Goal: Task Accomplishment & Management: Manage account settings

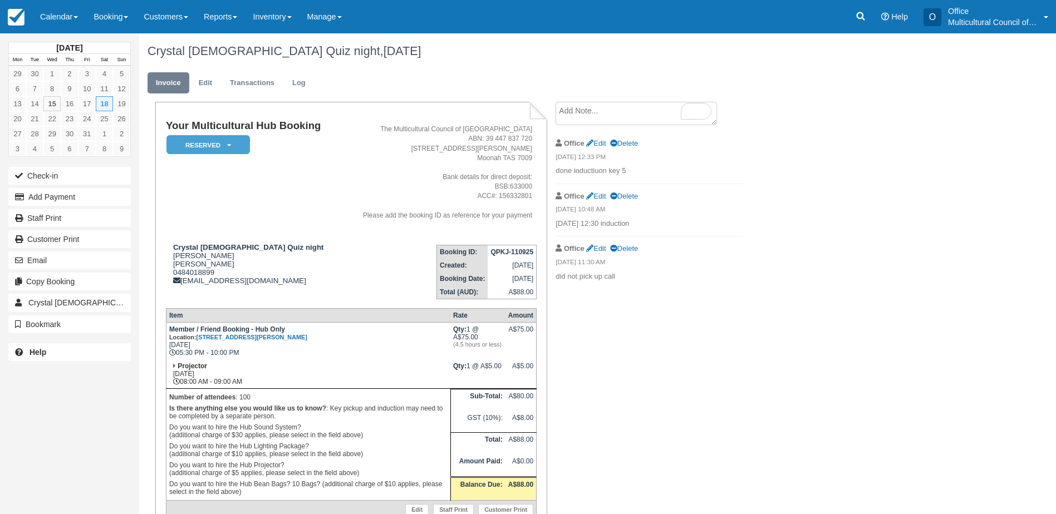
drag, startPoint x: 51, startPoint y: 18, endPoint x: 63, endPoint y: 39, distance: 24.0
click at [51, 18] on link "Calendar" at bounding box center [58, 16] width 53 height 33
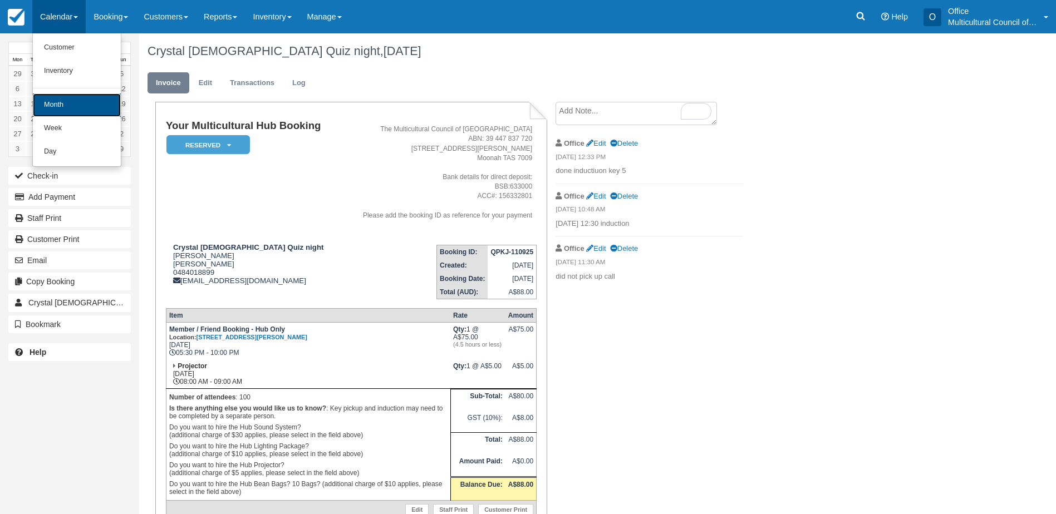
click at [86, 103] on link "Month" at bounding box center [77, 105] width 88 height 23
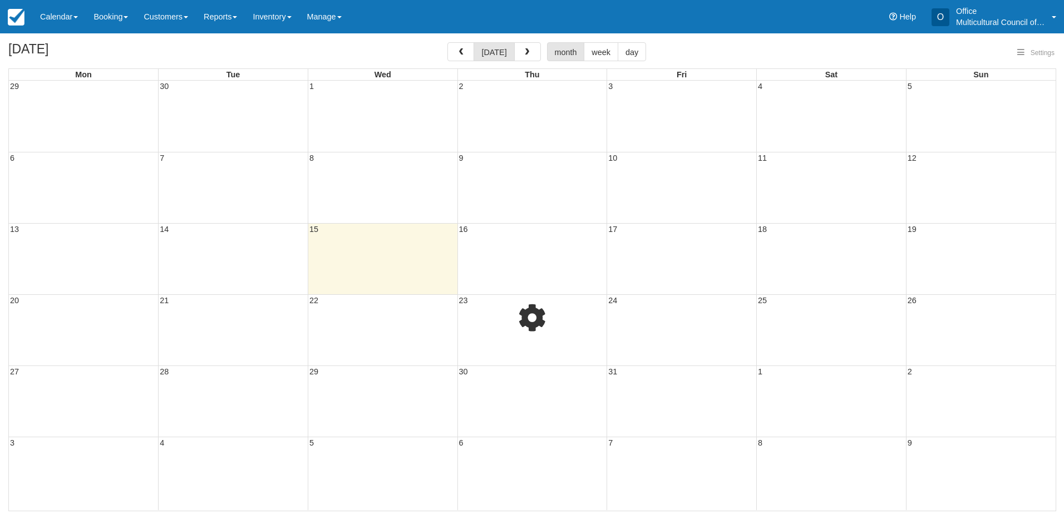
select select
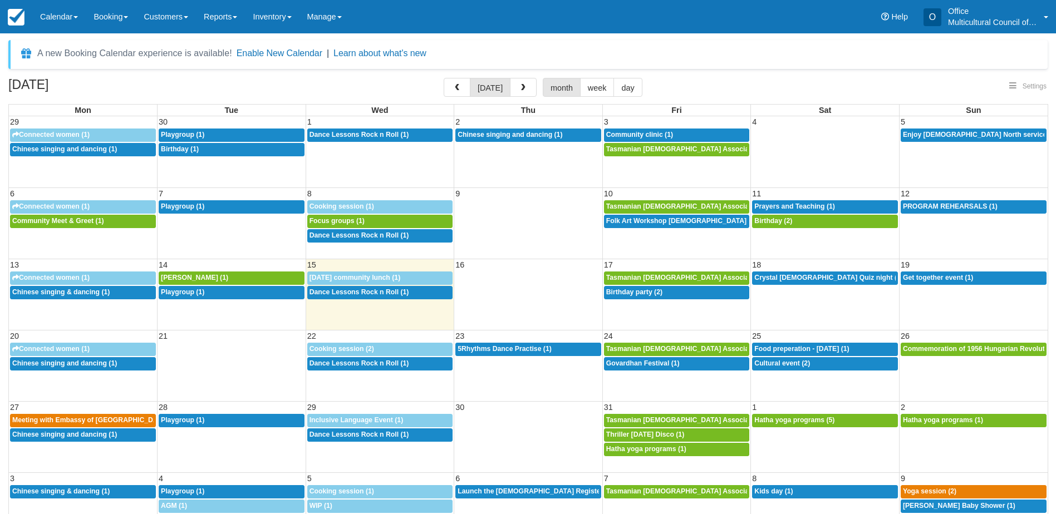
select select
click at [259, 278] on div "9a GONZALO SANTILLAN (1)" at bounding box center [231, 278] width 141 height 9
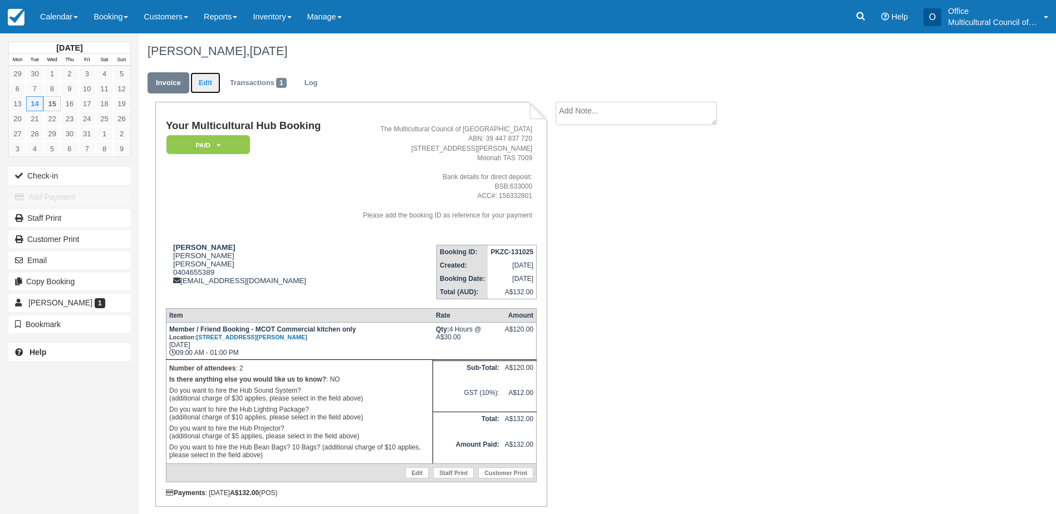
click at [202, 80] on link "Edit" at bounding box center [205, 83] width 30 height 22
click at [208, 87] on link "Edit" at bounding box center [205, 83] width 30 height 22
click at [207, 81] on link "Edit" at bounding box center [205, 83] width 30 height 22
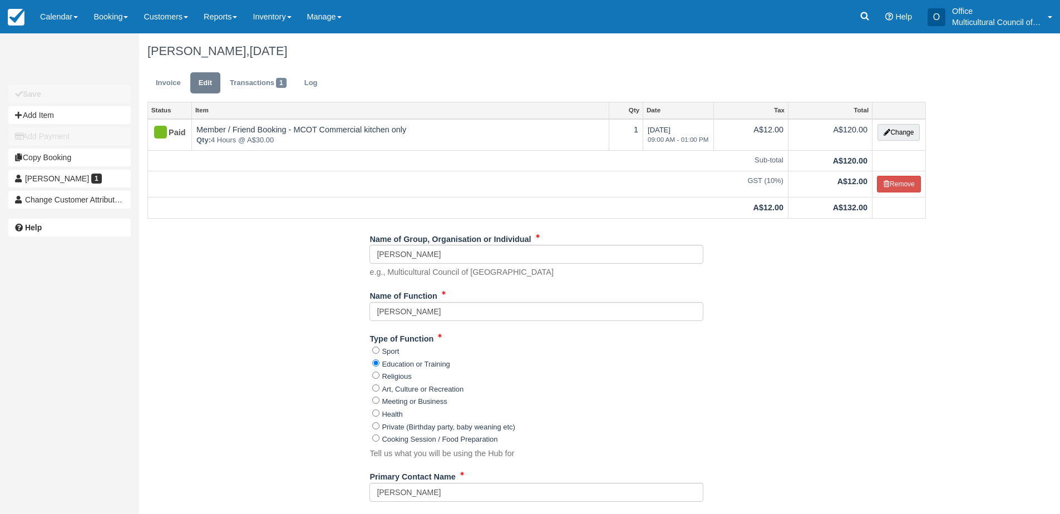
drag, startPoint x: 646, startPoint y: 18, endPoint x: 1499, endPoint y: 7, distance: 852.9
click at [1060, 7] on html "Menu Calendar Customer Inventory Month Week Day Booking Daily Manifest Daily Li…" at bounding box center [530, 257] width 1060 height 514
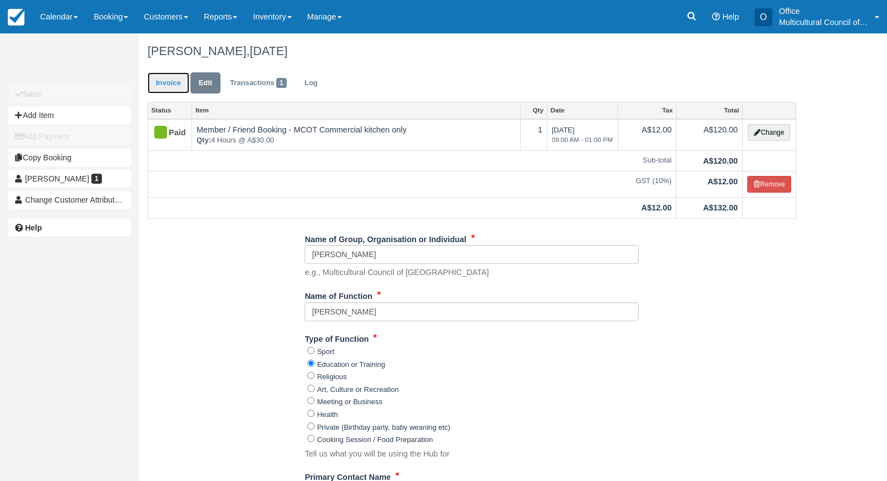
click at [165, 84] on link "Invoice" at bounding box center [169, 83] width 42 height 22
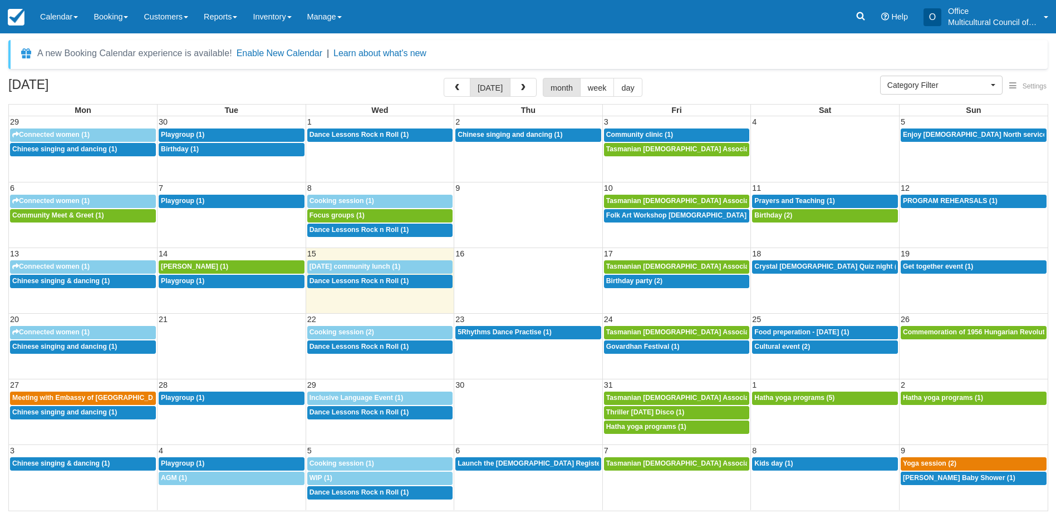
select select
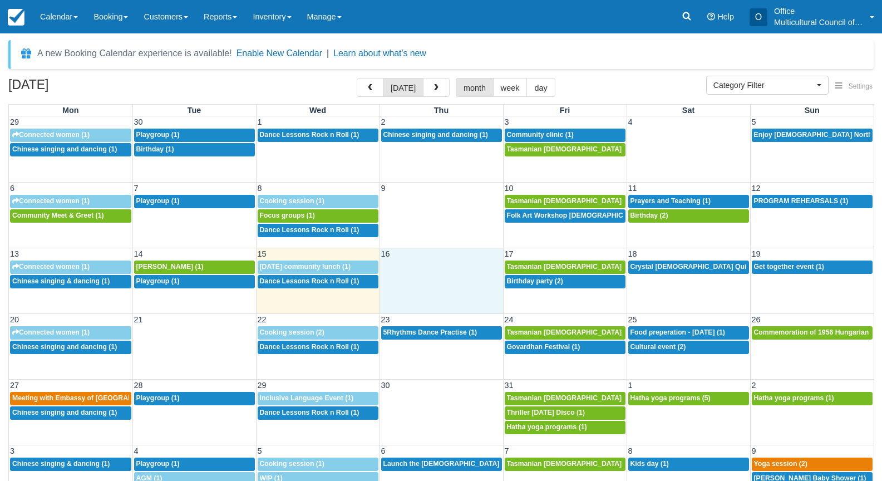
click at [416, 292] on div "13 14 15 16 17 18 19 9:30a Connected women (1) 9a GONZALO SANTILLAN (1) 8a Seni…" at bounding box center [441, 281] width 865 height 66
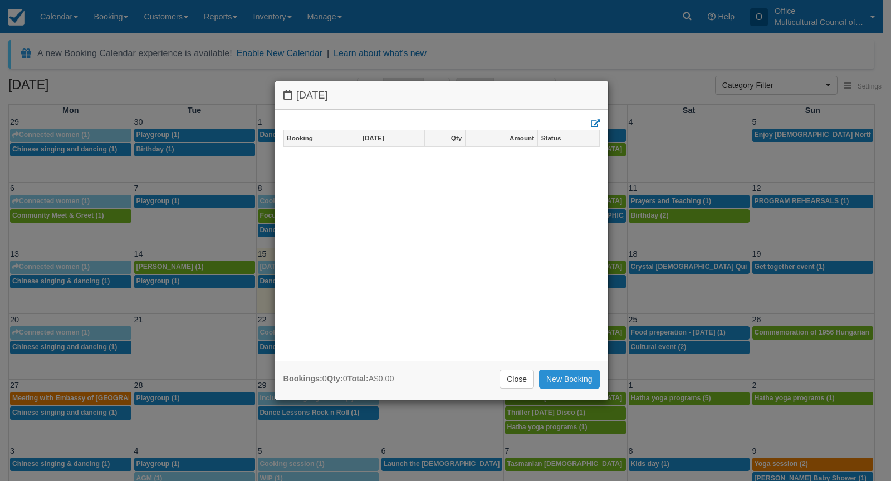
click at [563, 382] on link "New Booking" at bounding box center [569, 379] width 61 height 19
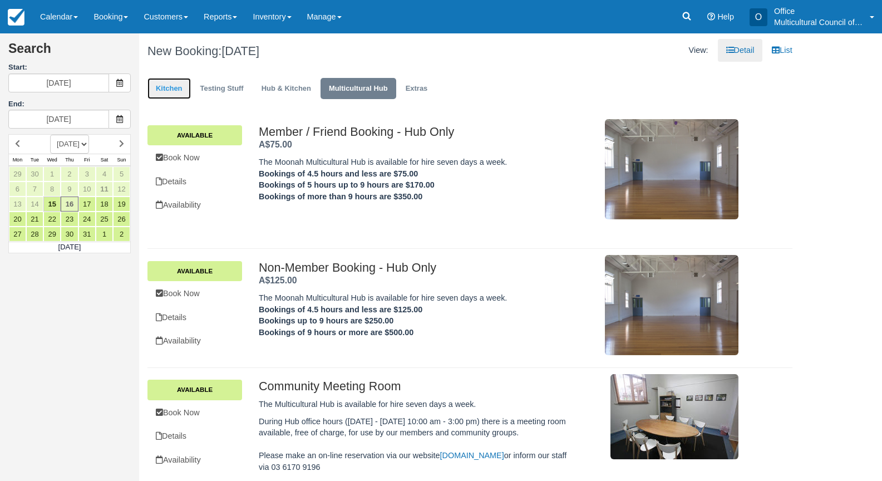
click at [175, 84] on link "Kitchen" at bounding box center [169, 89] width 43 height 22
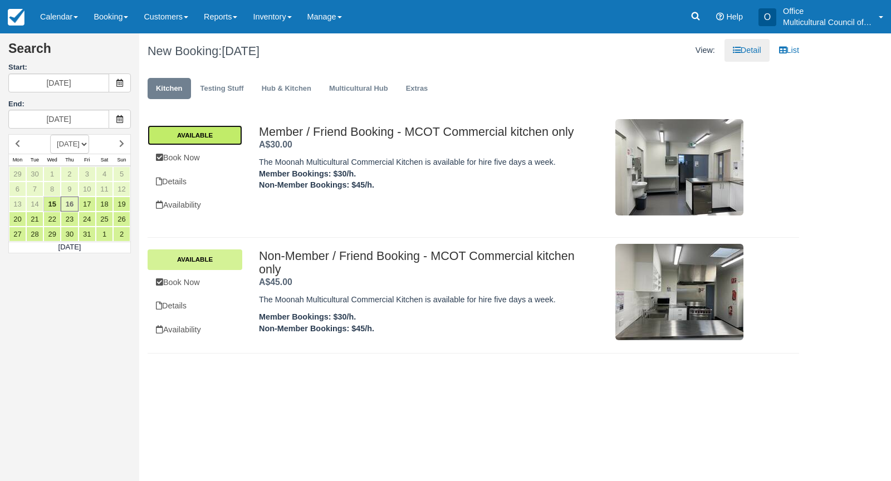
click at [194, 141] on link "Available" at bounding box center [195, 135] width 95 height 20
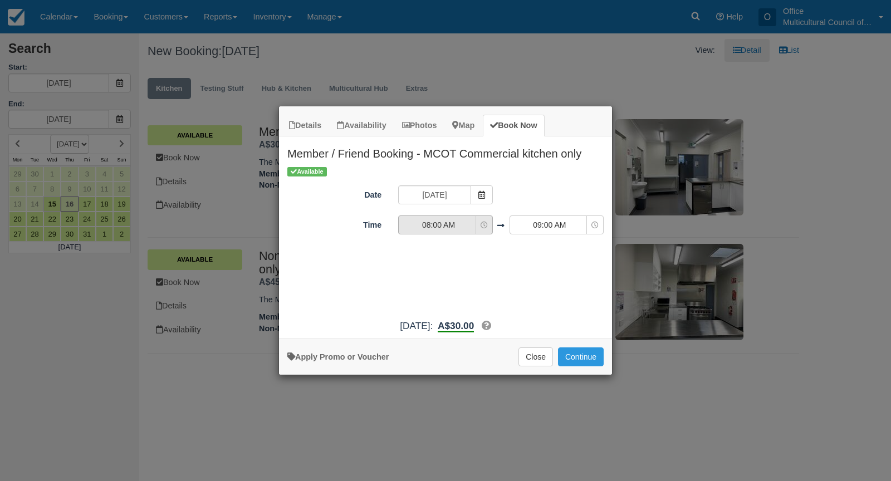
click at [468, 230] on button "08:00 AM" at bounding box center [445, 224] width 94 height 19
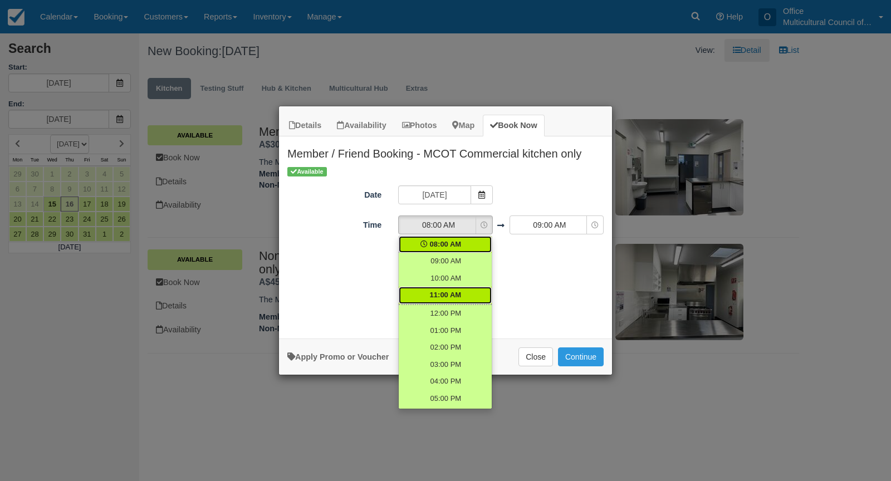
click at [458, 290] on link "11:00 AM" at bounding box center [445, 295] width 93 height 17
select select "11:00"
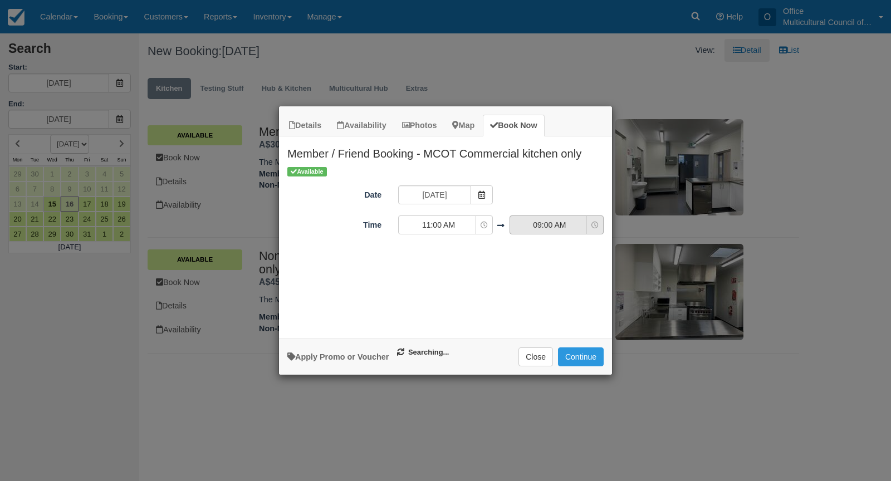
click at [562, 224] on span "09:00 AM" at bounding box center [549, 224] width 79 height 11
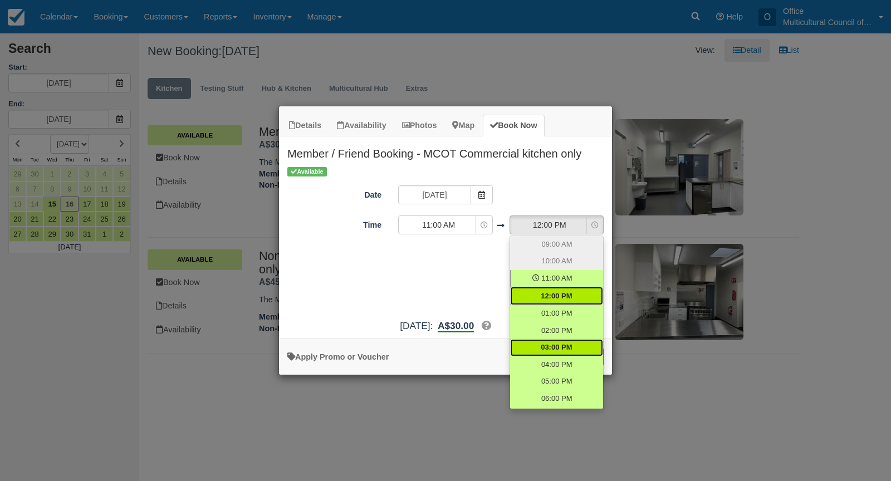
click at [558, 352] on span "03:00 PM" at bounding box center [556, 347] width 31 height 11
select select "15:00"
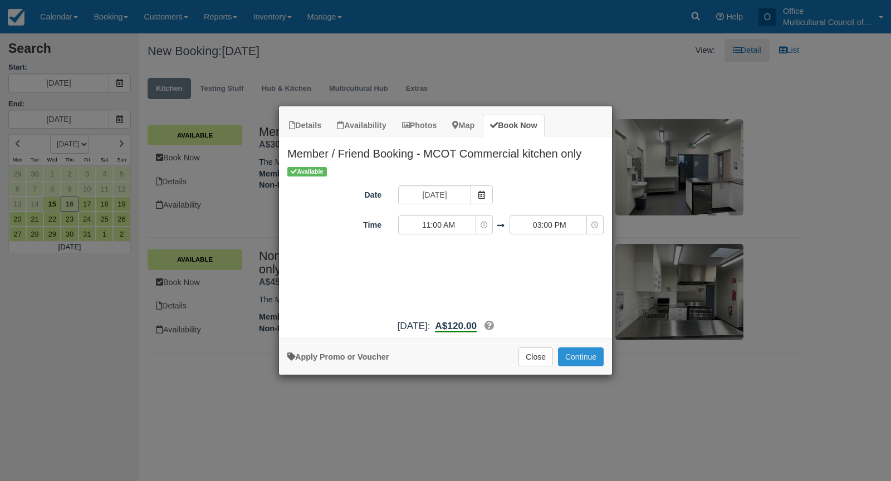
click at [582, 351] on button "Continue" at bounding box center [581, 356] width 46 height 19
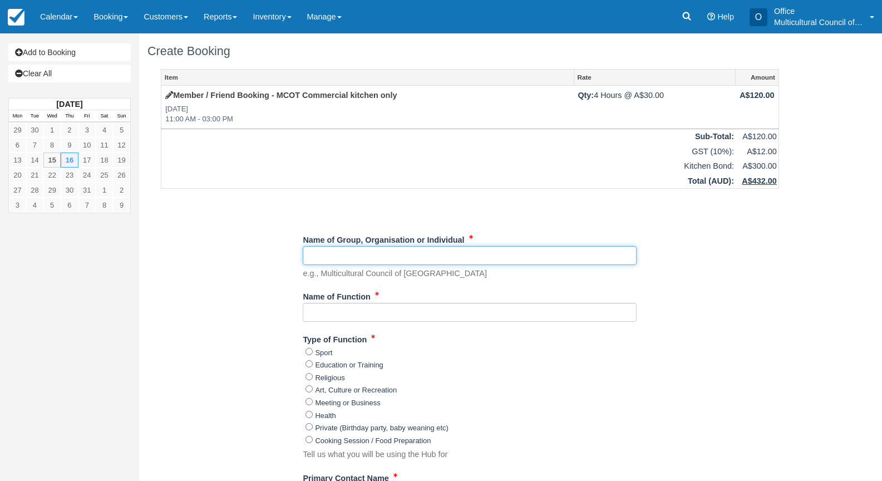
click at [370, 251] on input "Name of Group, Organisation or Individual" at bounding box center [470, 255] width 334 height 19
paste input "[PERSON_NAME]"
type input "[PERSON_NAME]"
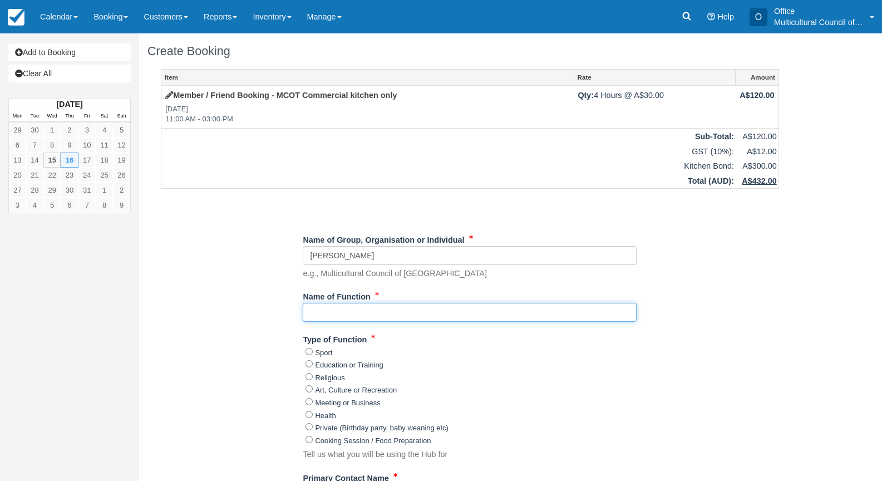
click at [343, 320] on input "Name of Function" at bounding box center [470, 312] width 334 height 19
paste input "[PERSON_NAME]"
type input "[PERSON_NAME]"
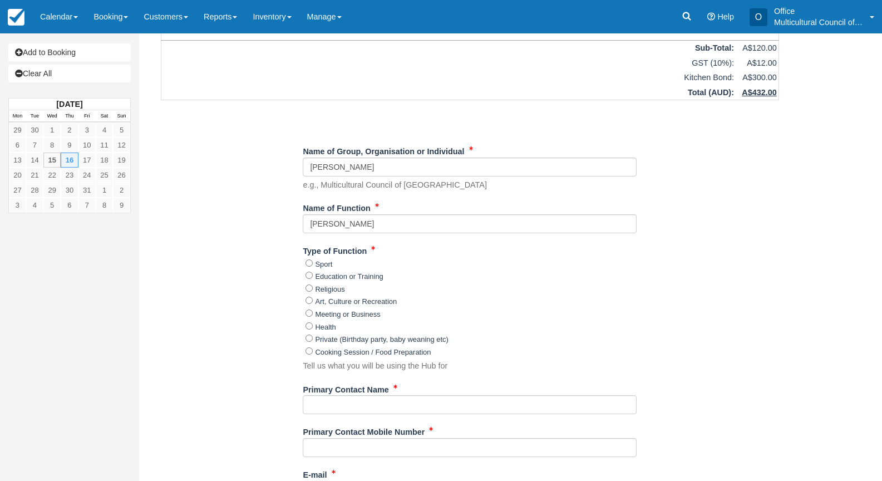
scroll to position [111, 0]
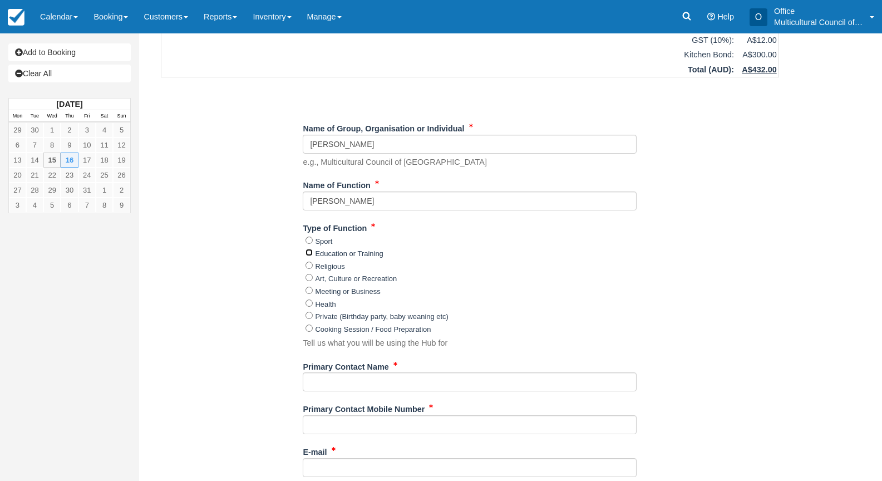
click at [311, 253] on input "Education or Training" at bounding box center [309, 252] width 7 height 7
radio input "true"
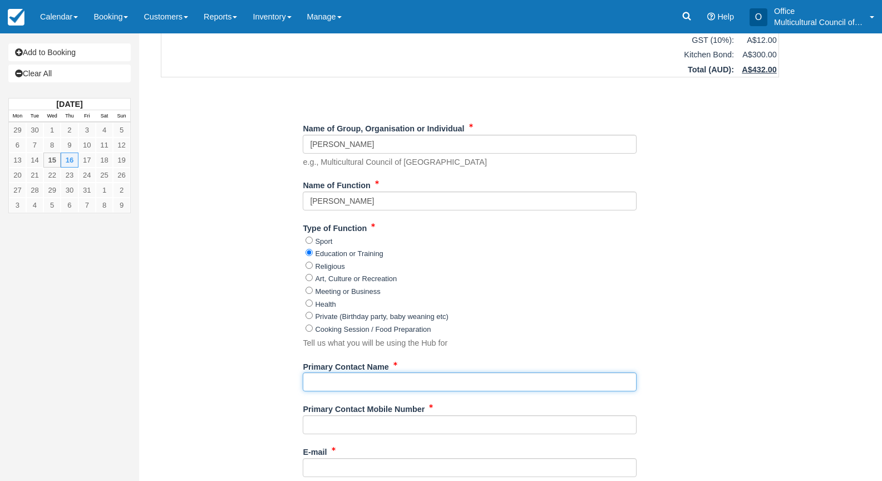
click at [356, 378] on input "Primary Contact Name" at bounding box center [470, 381] width 334 height 19
paste input "[PERSON_NAME]"
type input "[PERSON_NAME]"
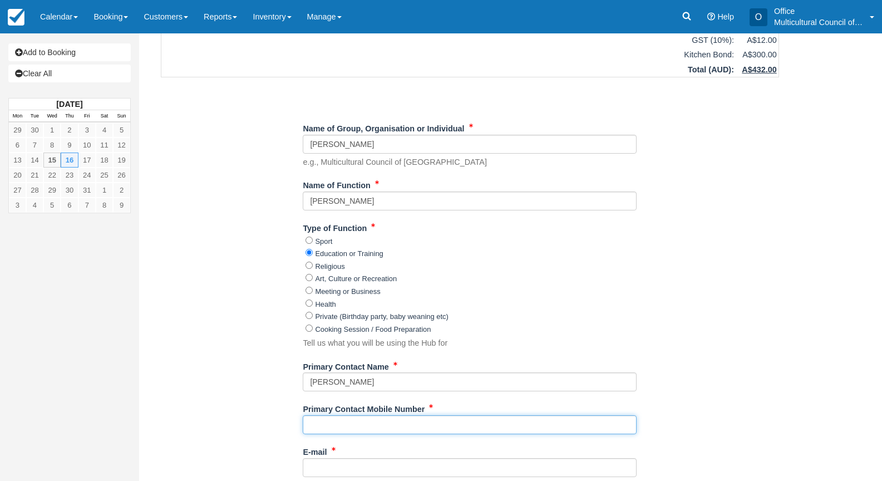
click at [381, 419] on input "Primary Contact Mobile Number" at bounding box center [470, 424] width 334 height 19
paste input "0404655389"
type input "0404655389"
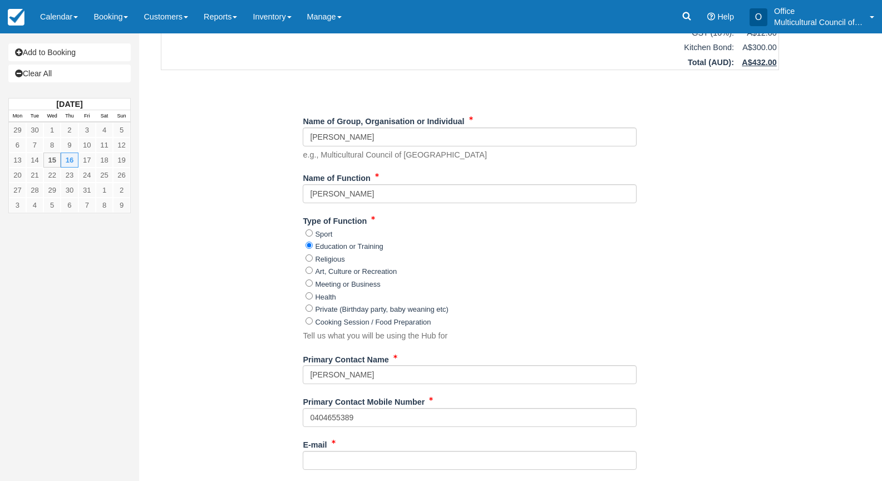
scroll to position [223, 0]
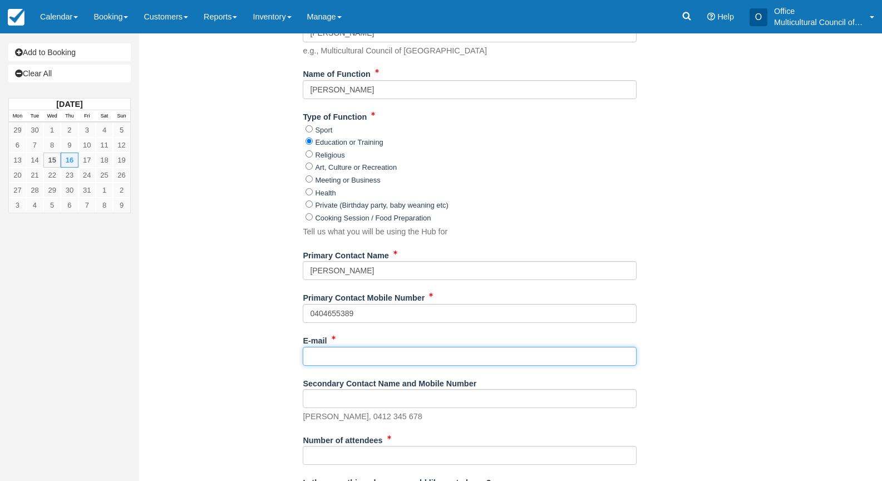
click at [330, 354] on input "E-mail" at bounding box center [470, 356] width 334 height 19
paste input "gsantillan96@hotmail.com"
type input "gsantillan96@hotmail.com"
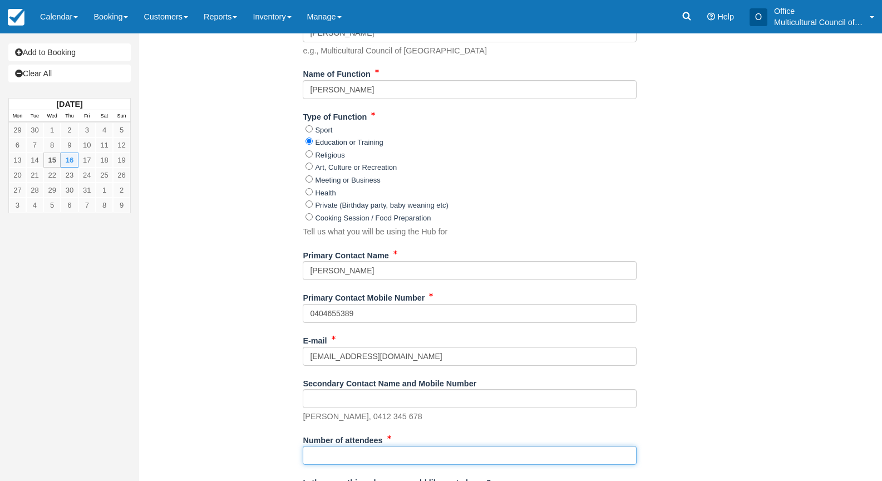
drag, startPoint x: 410, startPoint y: 460, endPoint x: 417, endPoint y: 456, distance: 7.7
click at [410, 460] on input "Number of attendees" at bounding box center [470, 455] width 334 height 19
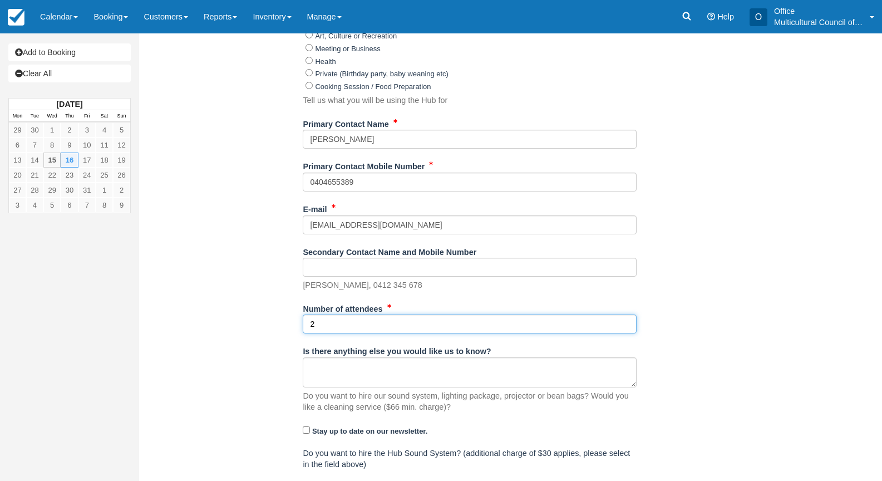
scroll to position [390, 0]
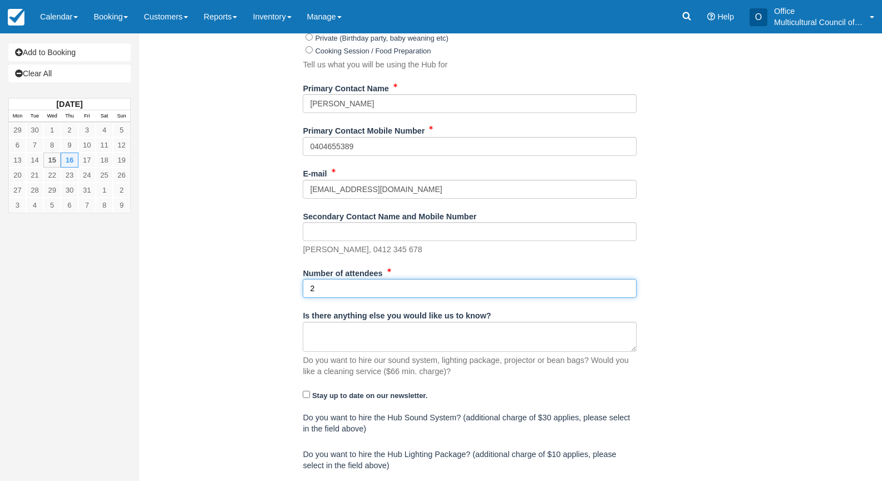
type input "2"
click at [248, 377] on div "Item Rate Amount Member / Friend Booking - MCOT Commercial kitchen only Thu Oct…" at bounding box center [470, 119] width 645 height 880
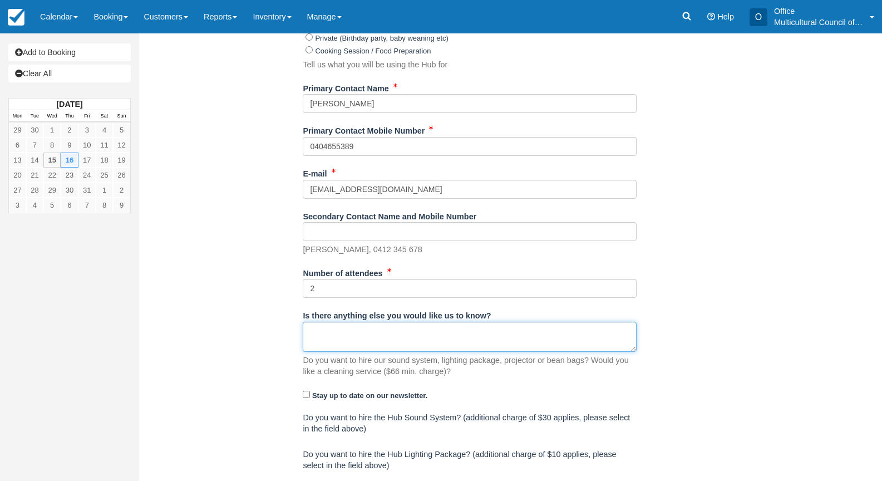
click at [323, 325] on textarea "Is there anything else you would like us to know?" at bounding box center [470, 337] width 334 height 30
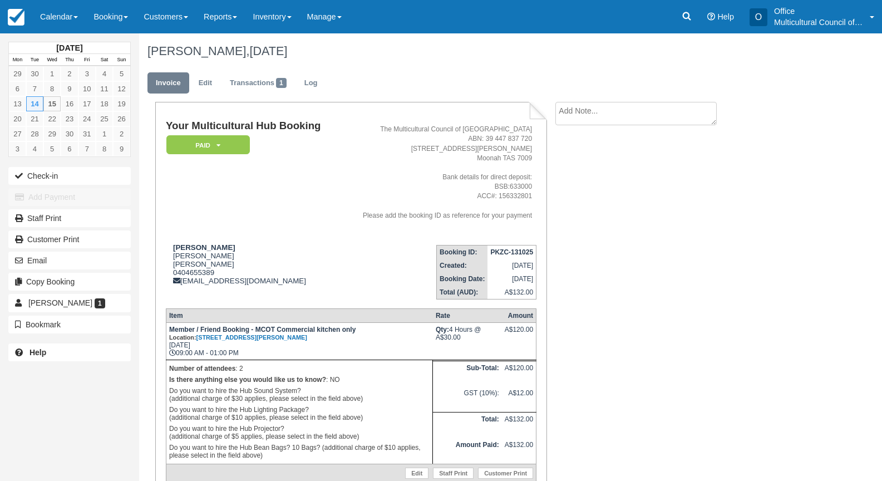
click at [202, 71] on ul "Invoice Edit Transactions 1 Log" at bounding box center [470, 85] width 645 height 33
click at [205, 84] on link "Edit" at bounding box center [205, 83] width 30 height 22
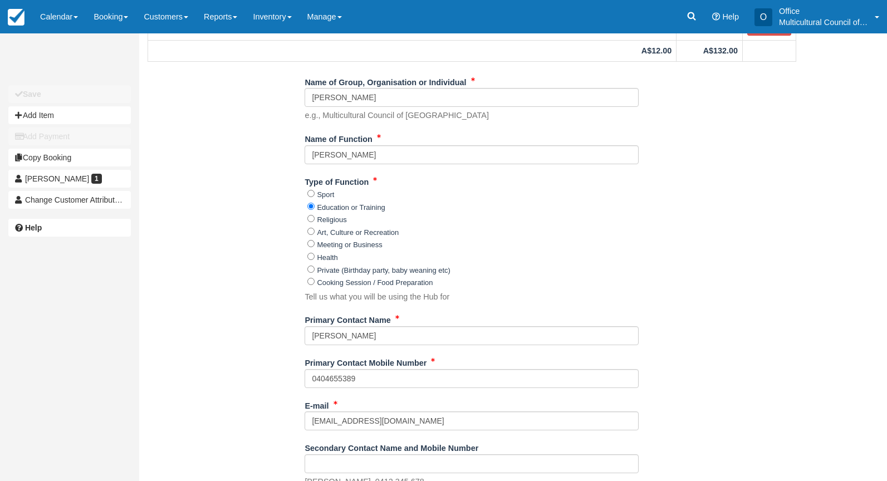
scroll to position [167, 0]
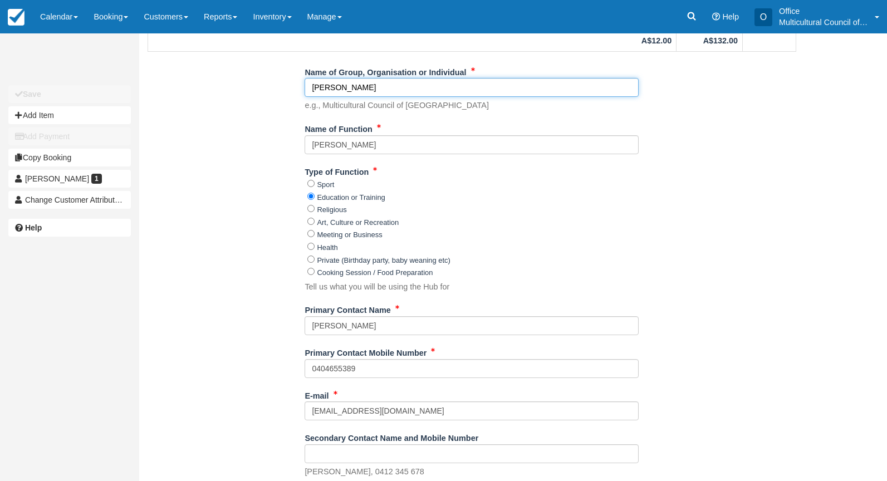
drag, startPoint x: 386, startPoint y: 94, endPoint x: 280, endPoint y: 93, distance: 106.3
click at [280, 93] on div "Name of Group, Organisation or Individual Gonzalo Santillan e.g., Multicultural…" at bounding box center [471, 435] width 665 height 745
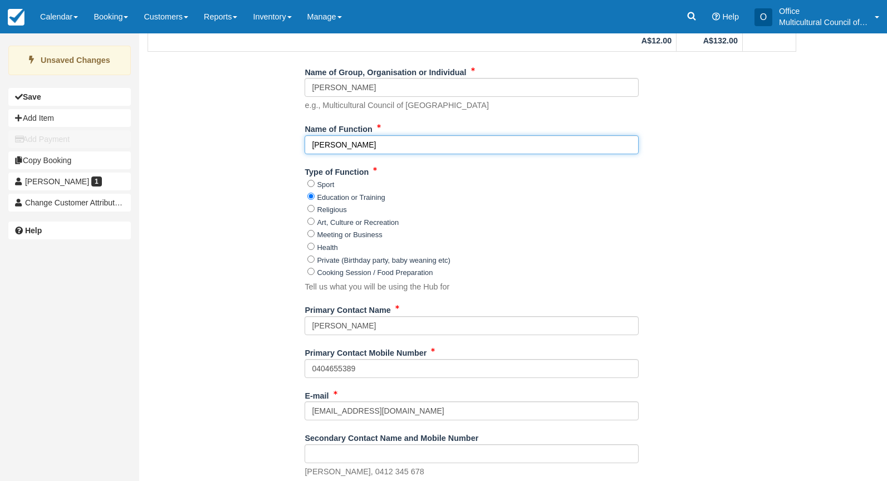
drag, startPoint x: 389, startPoint y: 146, endPoint x: 191, endPoint y: 145, distance: 198.2
click at [191, 145] on div "Name of Group, Organisation or Individual Gonzalo Santillan e.g., Multicultural…" at bounding box center [471, 435] width 665 height 745
paste input "onzalo Santillan"
type input "GONZALO SANTILLAN"
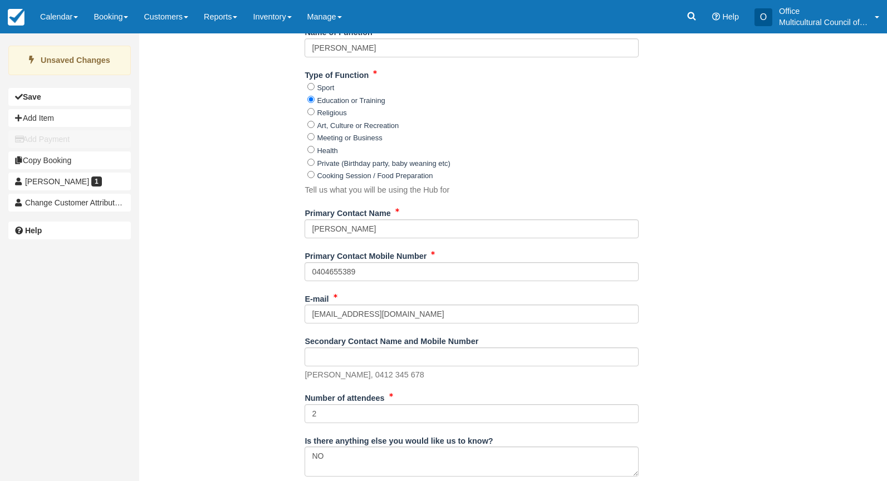
scroll to position [278, 0]
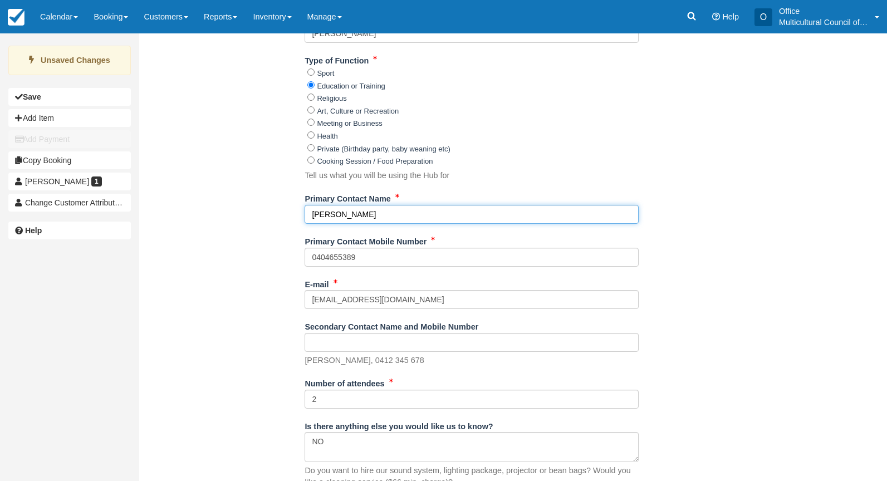
drag, startPoint x: 413, startPoint y: 218, endPoint x: 212, endPoint y: 208, distance: 201.2
click at [212, 208] on div "Name of Group, Organisation or Individual Gonzalo Santillan e.g., Multicultural…" at bounding box center [471, 324] width 665 height 745
type input "GONZALO SANTILLAN"
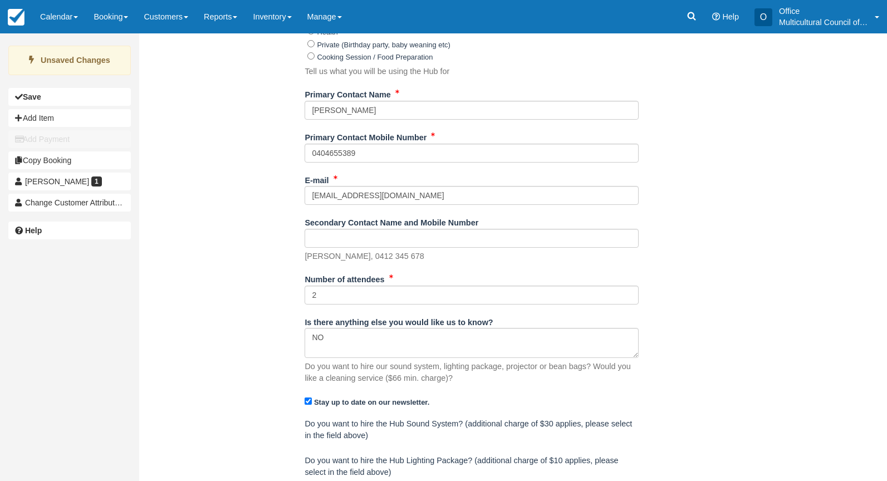
scroll to position [390, 0]
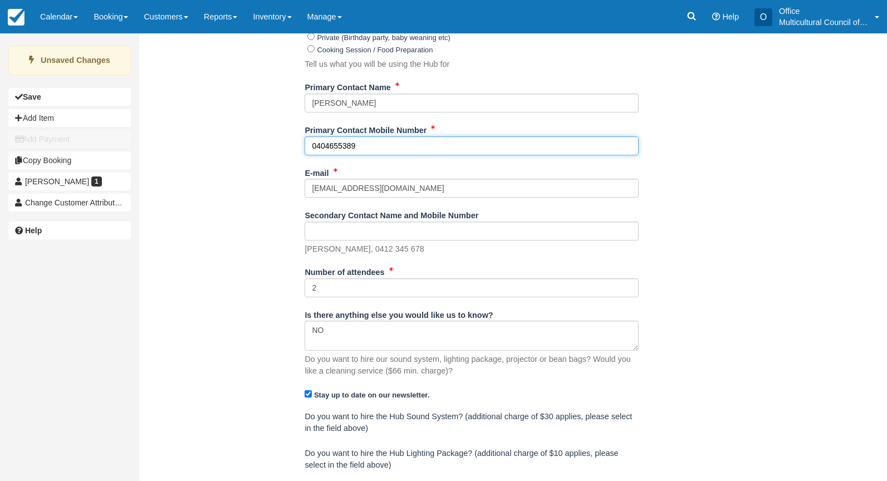
drag, startPoint x: 389, startPoint y: 143, endPoint x: 277, endPoint y: 150, distance: 112.6
click at [277, 150] on div "Name of Group, Organisation or Individual Gonzalo Santillan e.g., Multicultural…" at bounding box center [471, 212] width 665 height 745
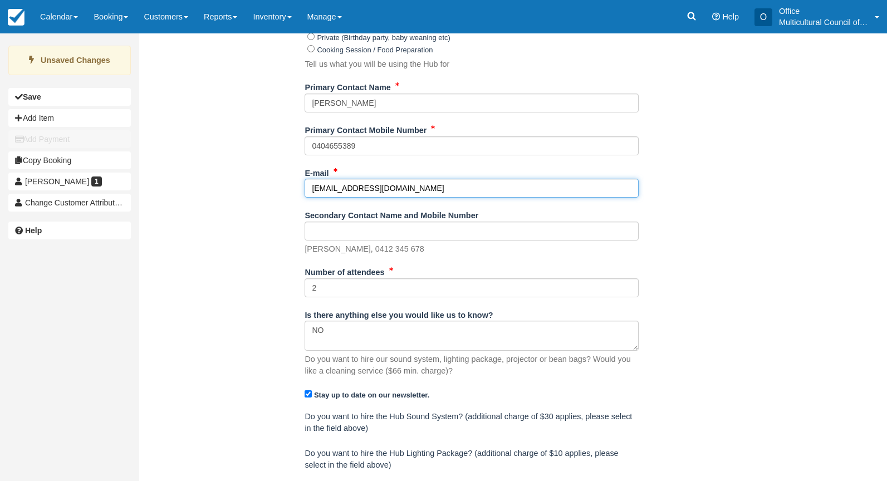
drag, startPoint x: 428, startPoint y: 184, endPoint x: 187, endPoint y: 178, distance: 241.1
click at [187, 178] on div "Name of Group, Organisation or Individual Gonzalo Santillan e.g., Multicultural…" at bounding box center [471, 212] width 665 height 745
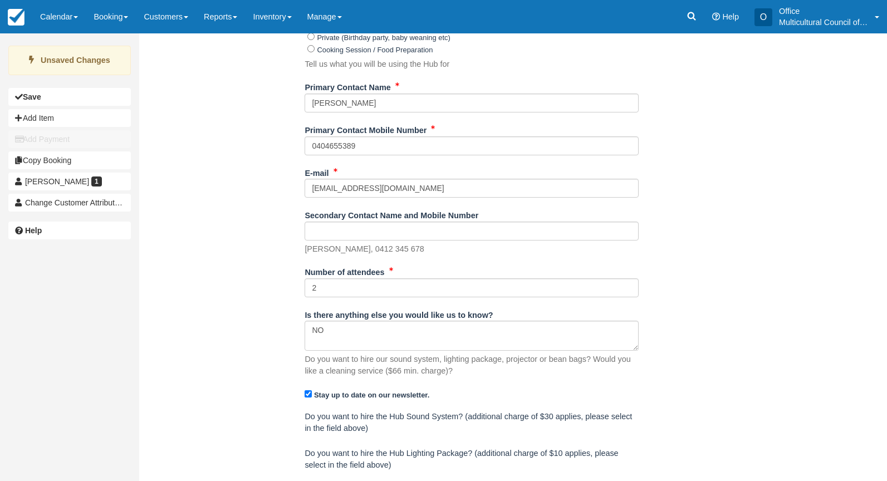
scroll to position [445, 0]
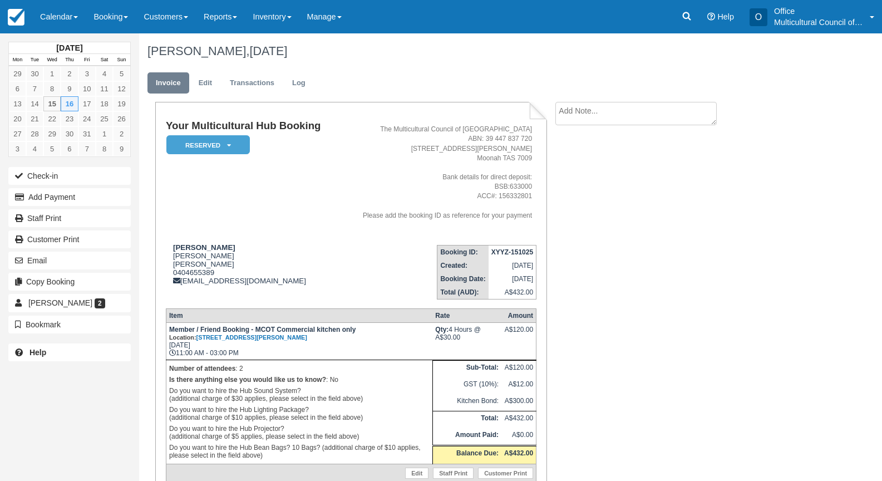
click at [357, 254] on td "Booking ID: XYYZ-151025 Created: October 15, 2025 Booking Date: October 16, 202…" at bounding box center [437, 267] width 198 height 63
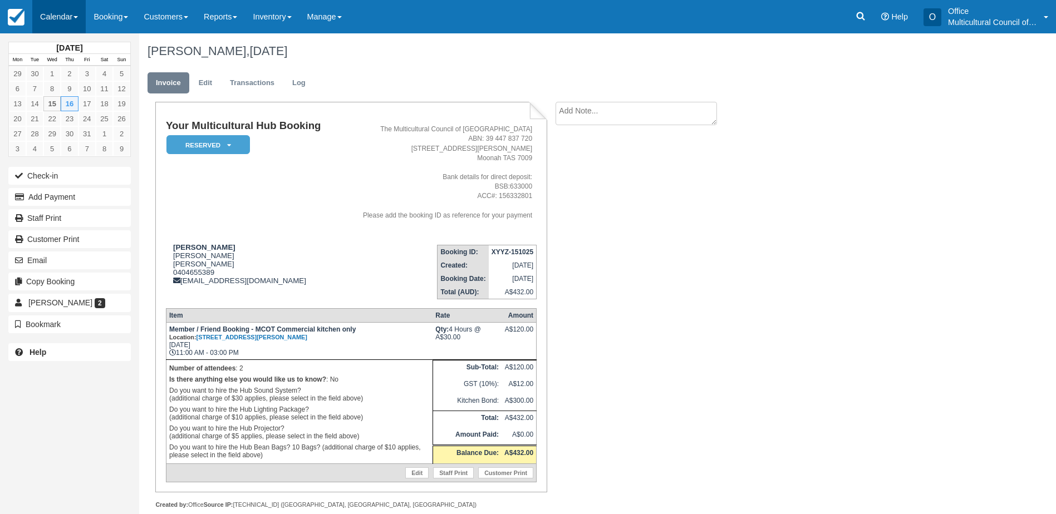
click at [65, 17] on link "Calendar" at bounding box center [58, 16] width 53 height 33
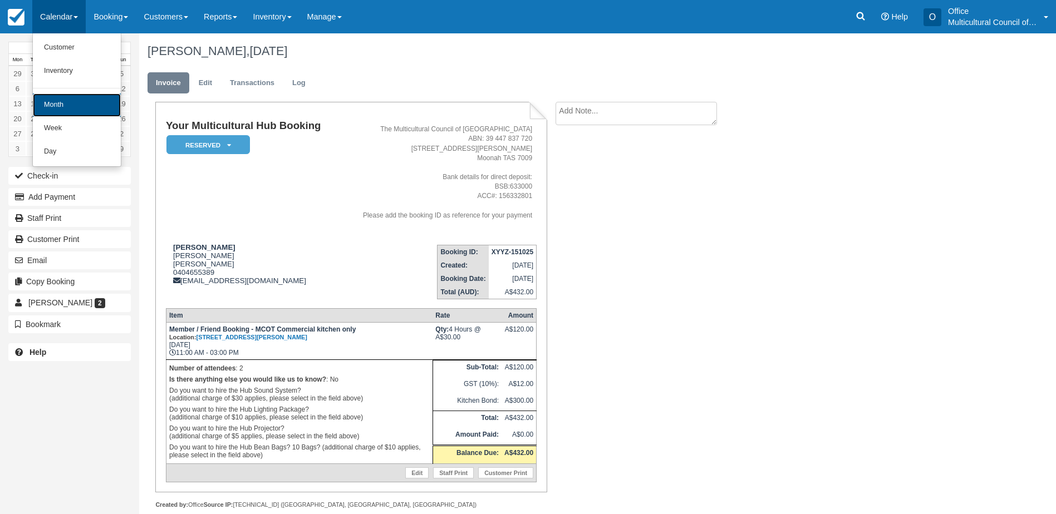
click at [71, 99] on link "Month" at bounding box center [77, 105] width 88 height 23
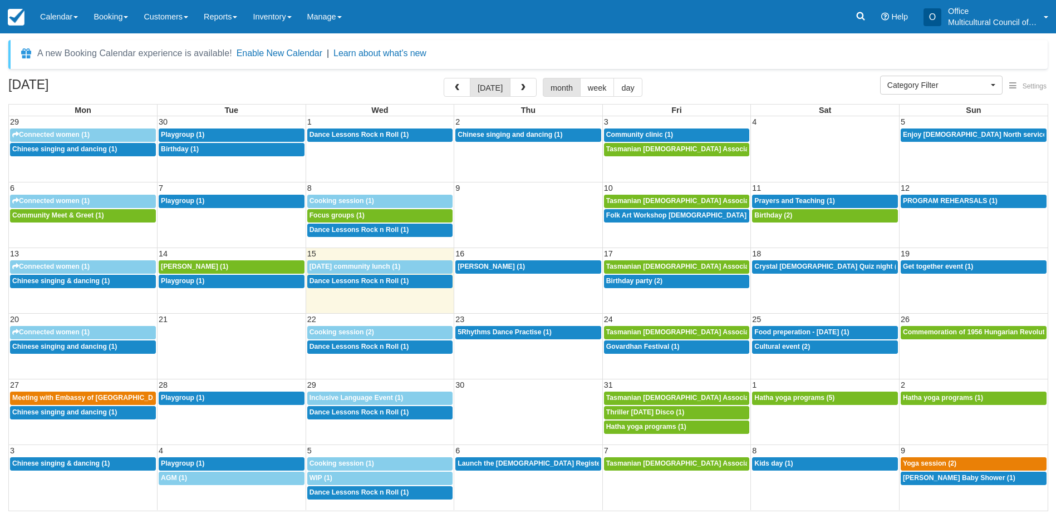
select select
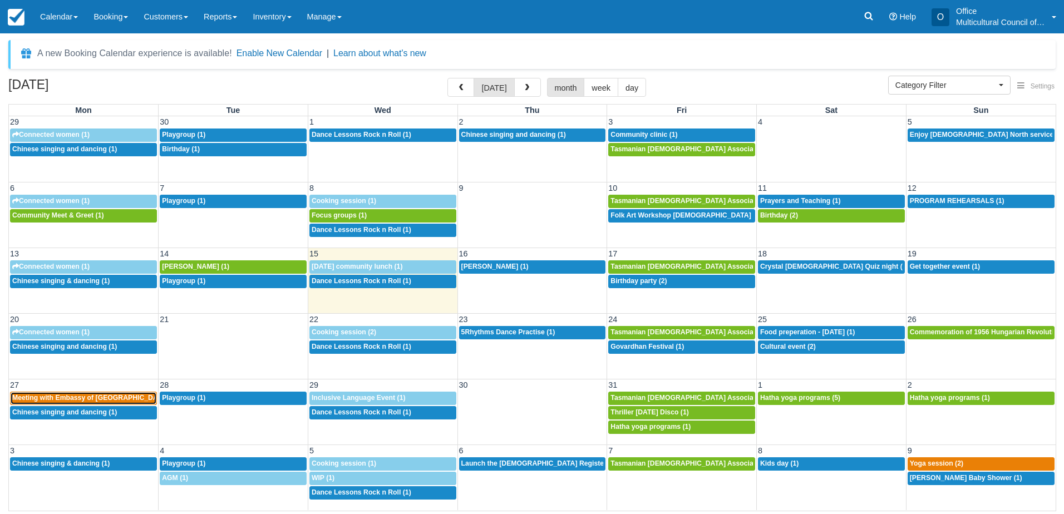
click at [95, 395] on span "Meeting with Embassy of [GEOGRAPHIC_DATA] in [GEOGRAPHIC_DATA] (2)" at bounding box center [136, 398] width 249 height 8
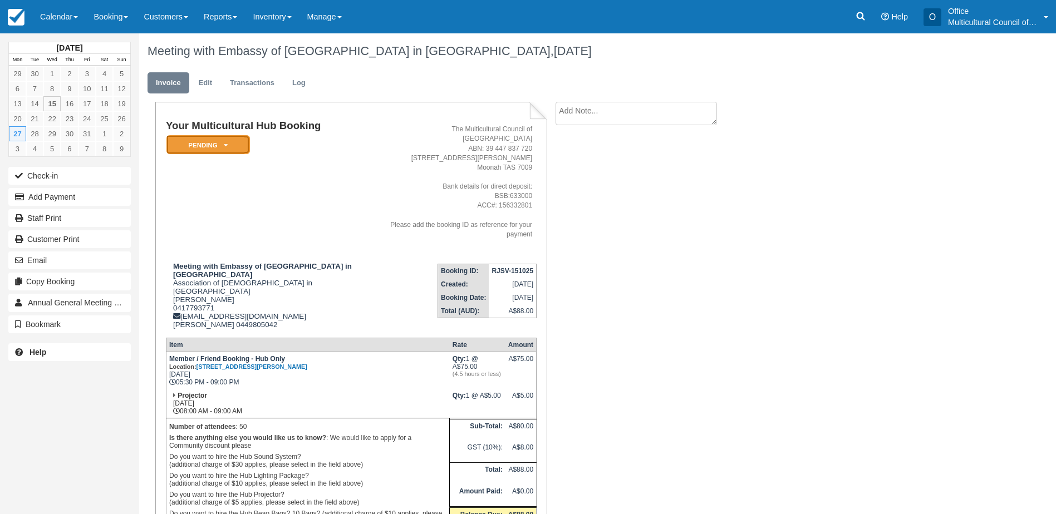
click at [213, 148] on em "Pending" at bounding box center [208, 144] width 84 height 19
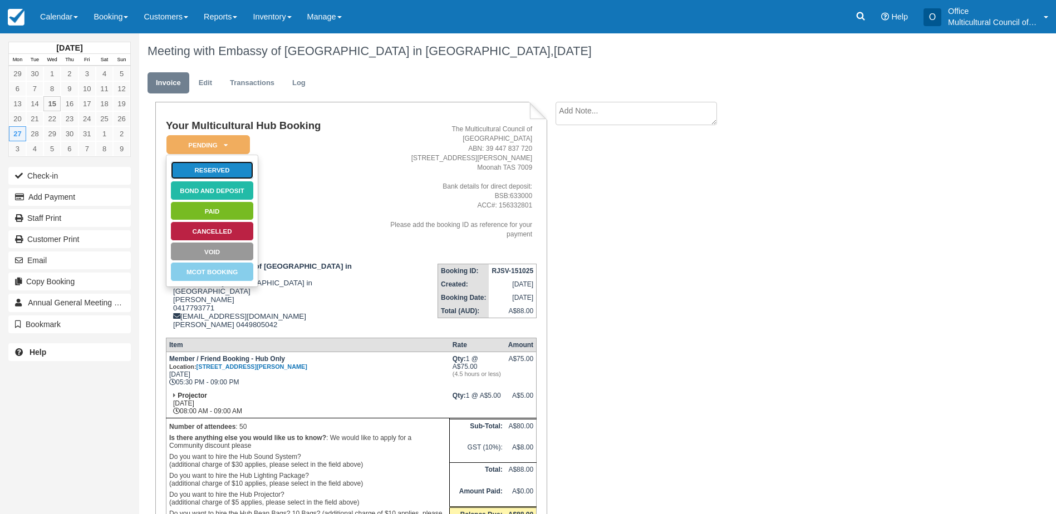
click at [218, 174] on link "Reserved" at bounding box center [212, 170] width 84 height 19
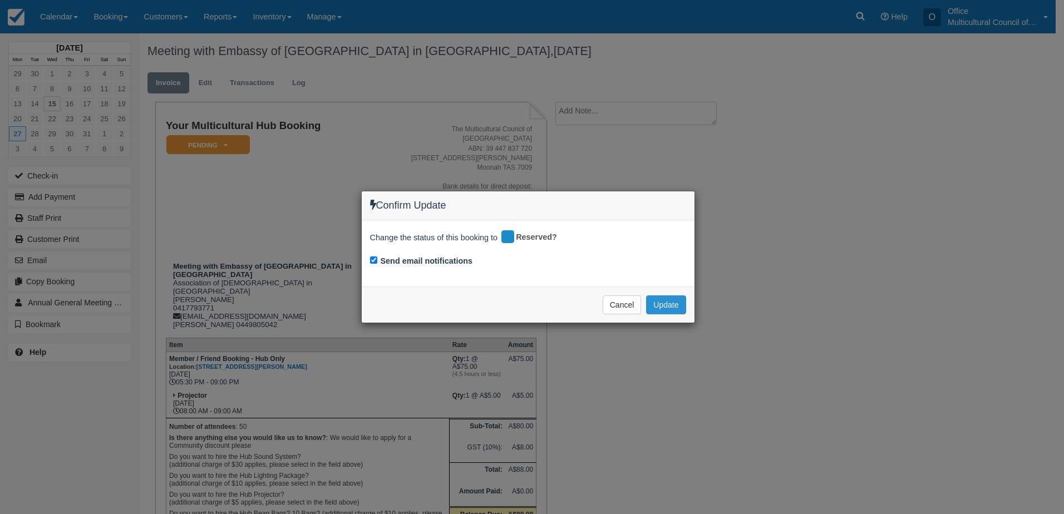
click at [679, 303] on button "Update" at bounding box center [666, 305] width 40 height 19
